Goal: Information Seeking & Learning: Learn about a topic

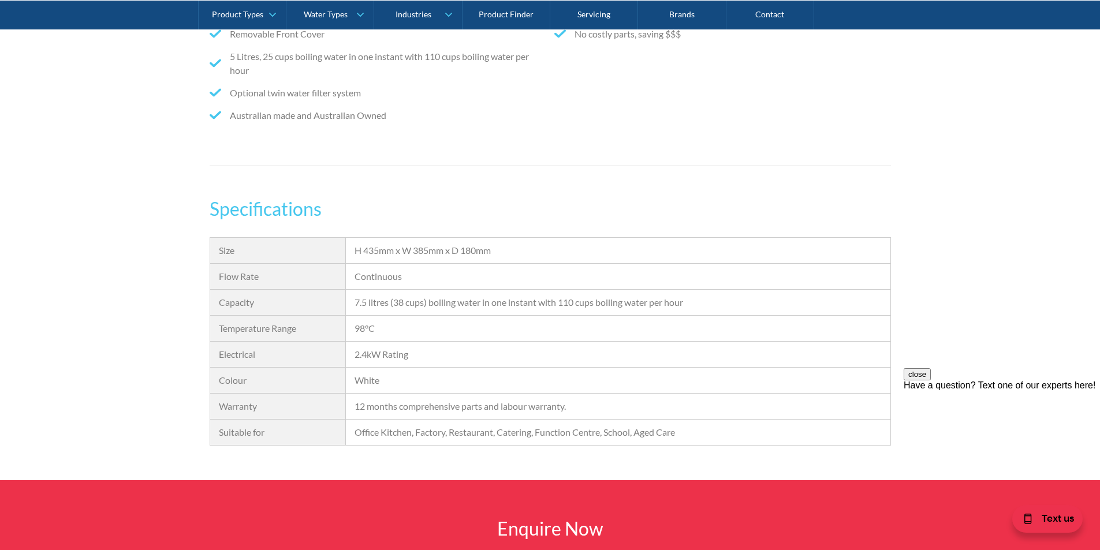
click at [632, 314] on div "7.5 litres (38 cups) boiling water in one instant with 110 cups boiling water p…" at bounding box center [618, 303] width 544 height 26
click at [487, 316] on div "98°C" at bounding box center [618, 329] width 544 height 26
click at [378, 405] on div "12 months comprehensive parts and labour warranty." at bounding box center [617, 406] width 526 height 14
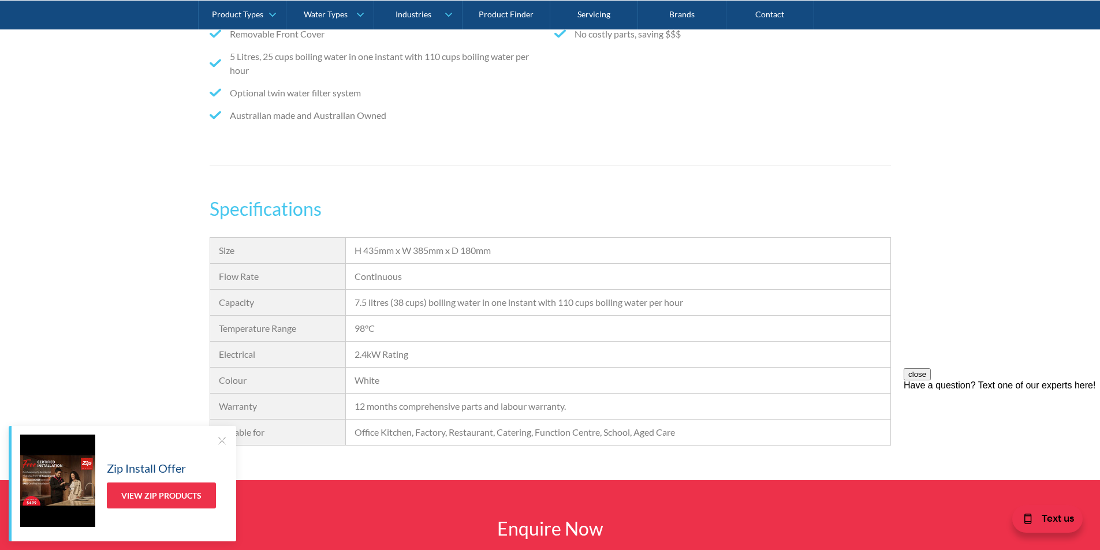
click at [412, 405] on div "12 months comprehensive parts and labour warranty." at bounding box center [617, 406] width 526 height 14
drag, startPoint x: 455, startPoint y: 403, endPoint x: 492, endPoint y: 403, distance: 37.5
click at [492, 403] on div "12 months comprehensive parts and labour warranty." at bounding box center [617, 406] width 526 height 14
click at [526, 403] on div "12 months comprehensive parts and labour warranty." at bounding box center [617, 406] width 526 height 14
click at [227, 441] on div "Zip Install Offer View Zip Products" at bounding box center [122, 483] width 227 height 115
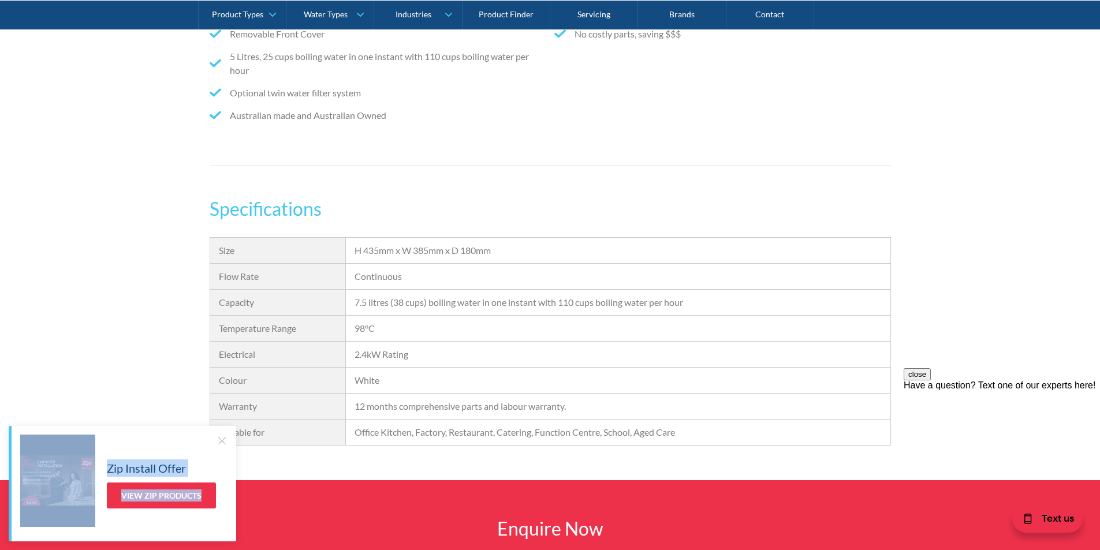
click at [225, 441] on div at bounding box center [222, 441] width 12 height 12
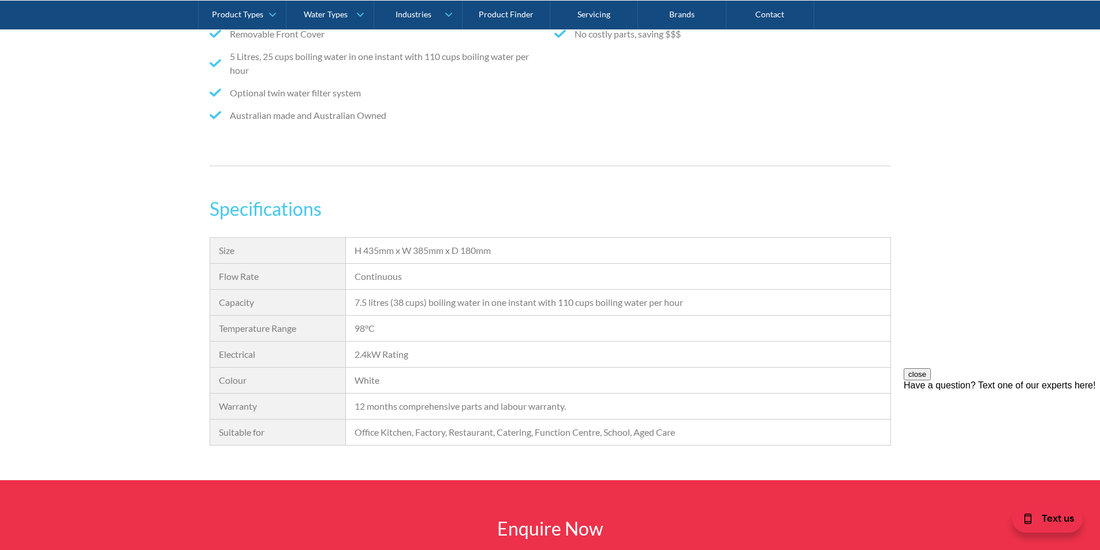
click at [666, 360] on div "2.4kW Rating" at bounding box center [617, 355] width 526 height 14
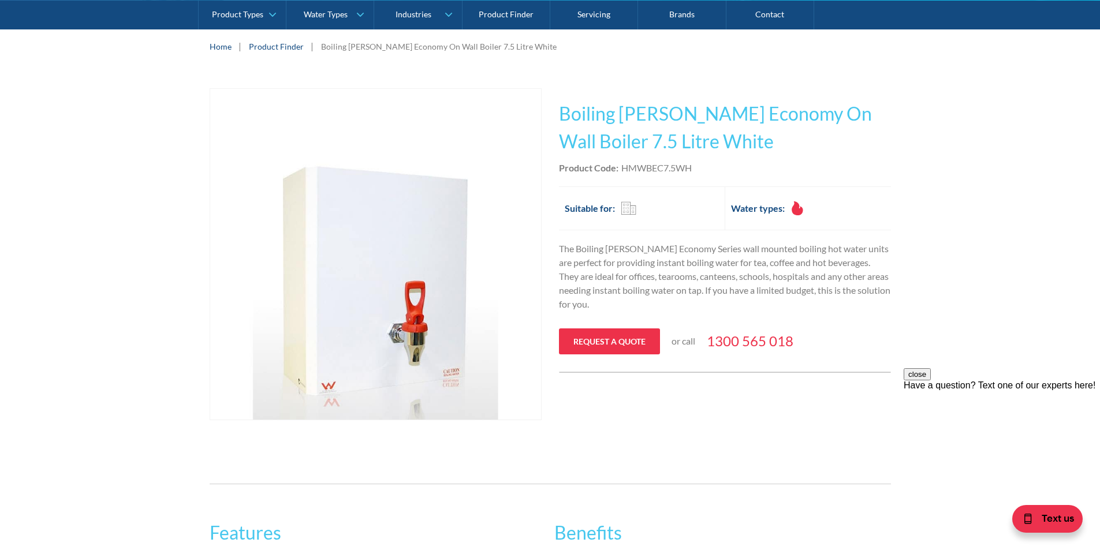
scroll to position [173, 0]
click at [644, 271] on p "The Boiling [PERSON_NAME] Economy Series wall mounted boiling hot water units a…" at bounding box center [725, 277] width 332 height 69
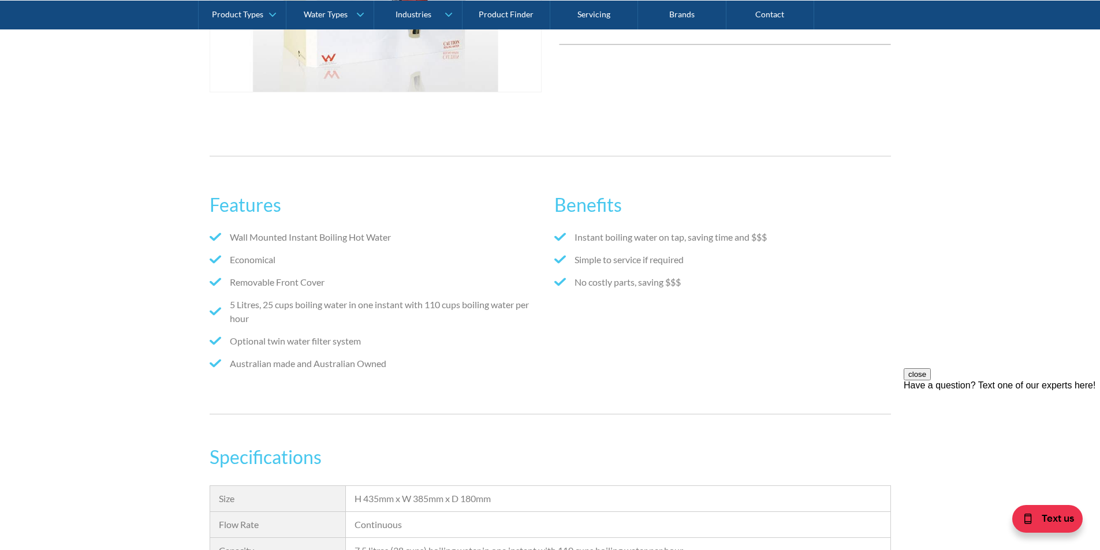
scroll to position [520, 0]
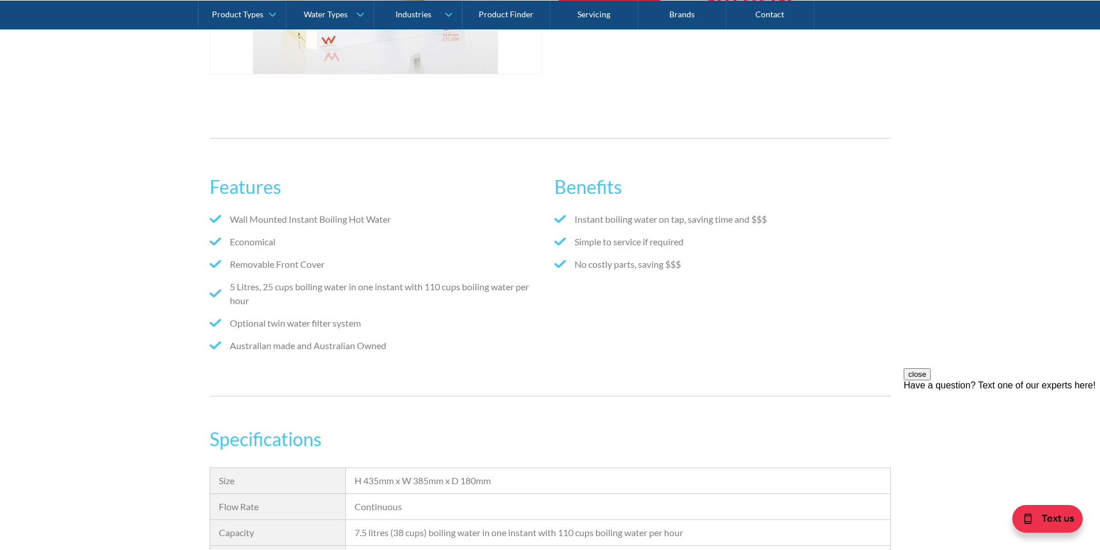
click at [636, 336] on div "Benefits Instant boiling water on tap, saving time and $$$ Simple to service if…" at bounding box center [722, 267] width 336 height 211
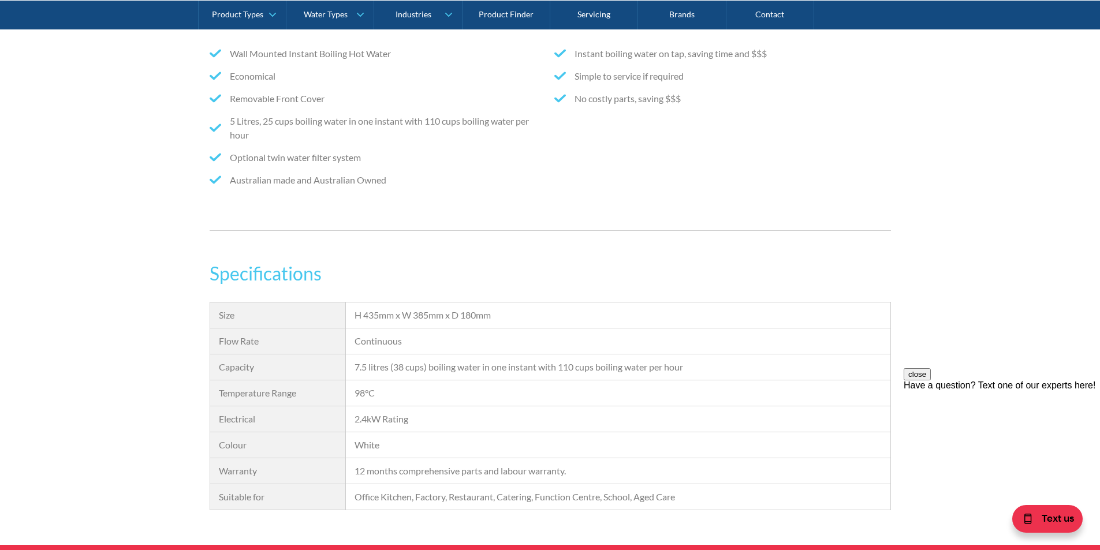
scroll to position [693, 0]
